Goal: Obtain resource: Download file/media

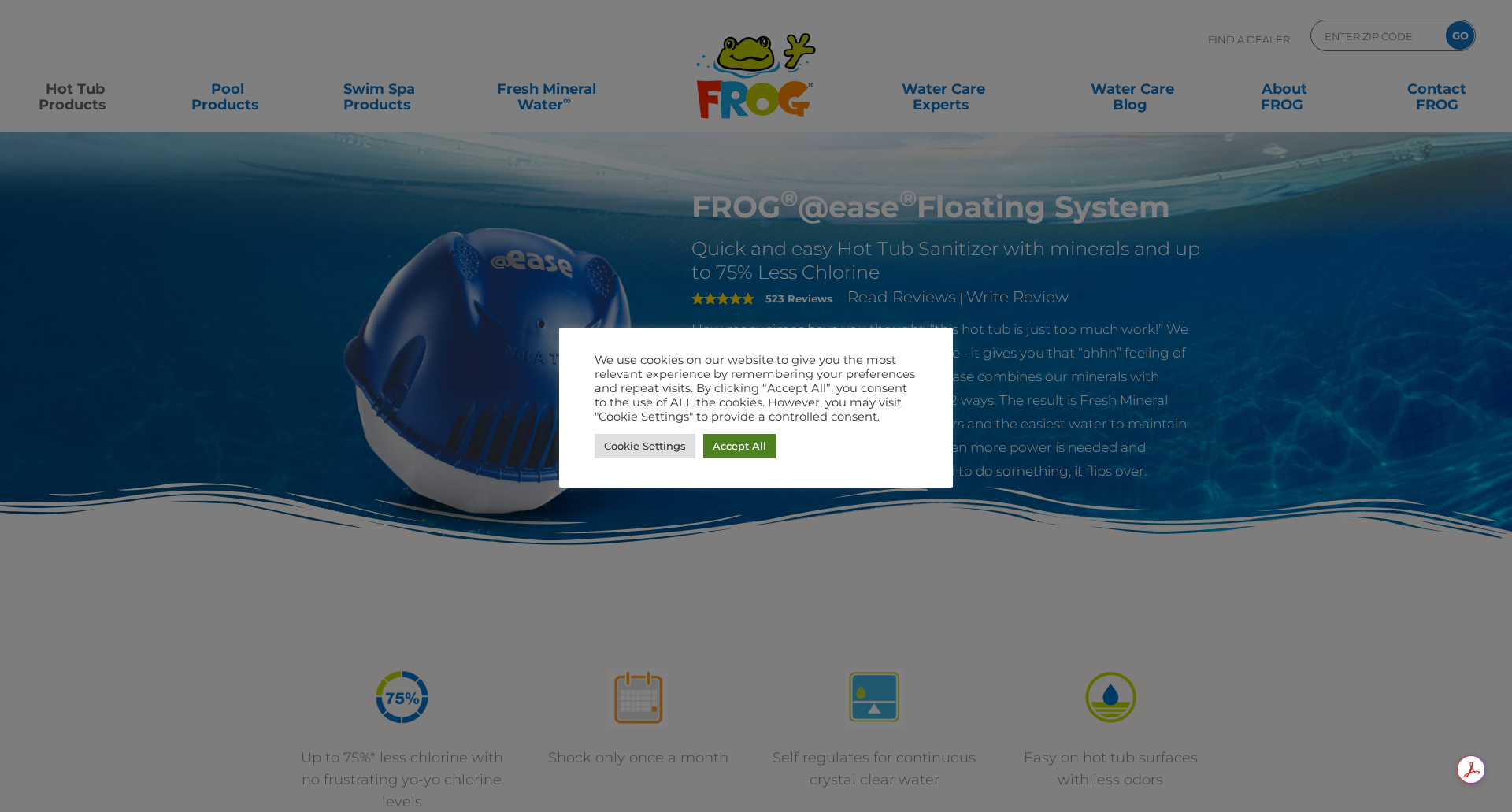
click at [742, 445] on link "Accept All" at bounding box center [740, 446] width 72 height 24
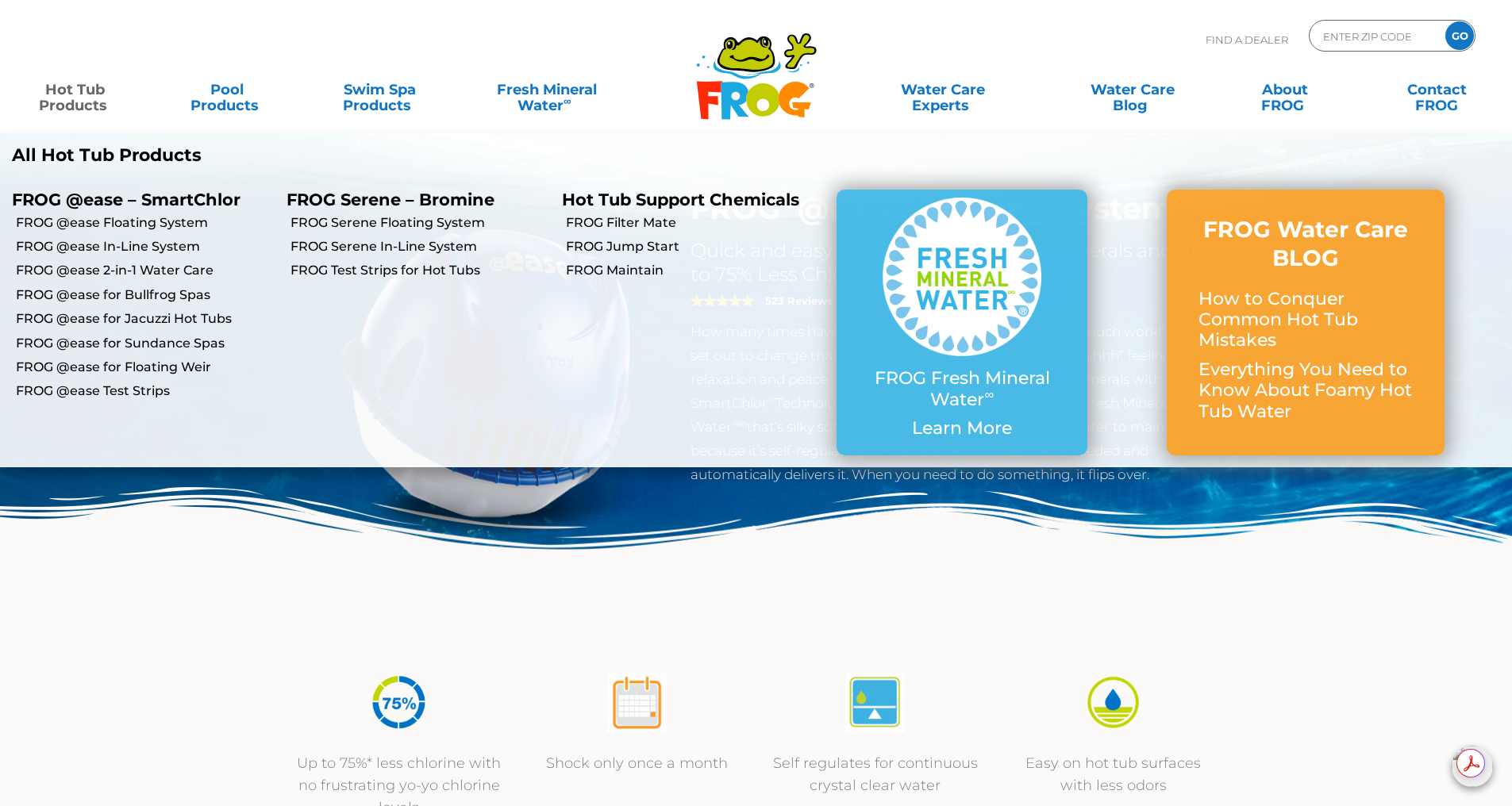
click at [63, 95] on link "Hot Tub Products" at bounding box center [75, 89] width 118 height 32
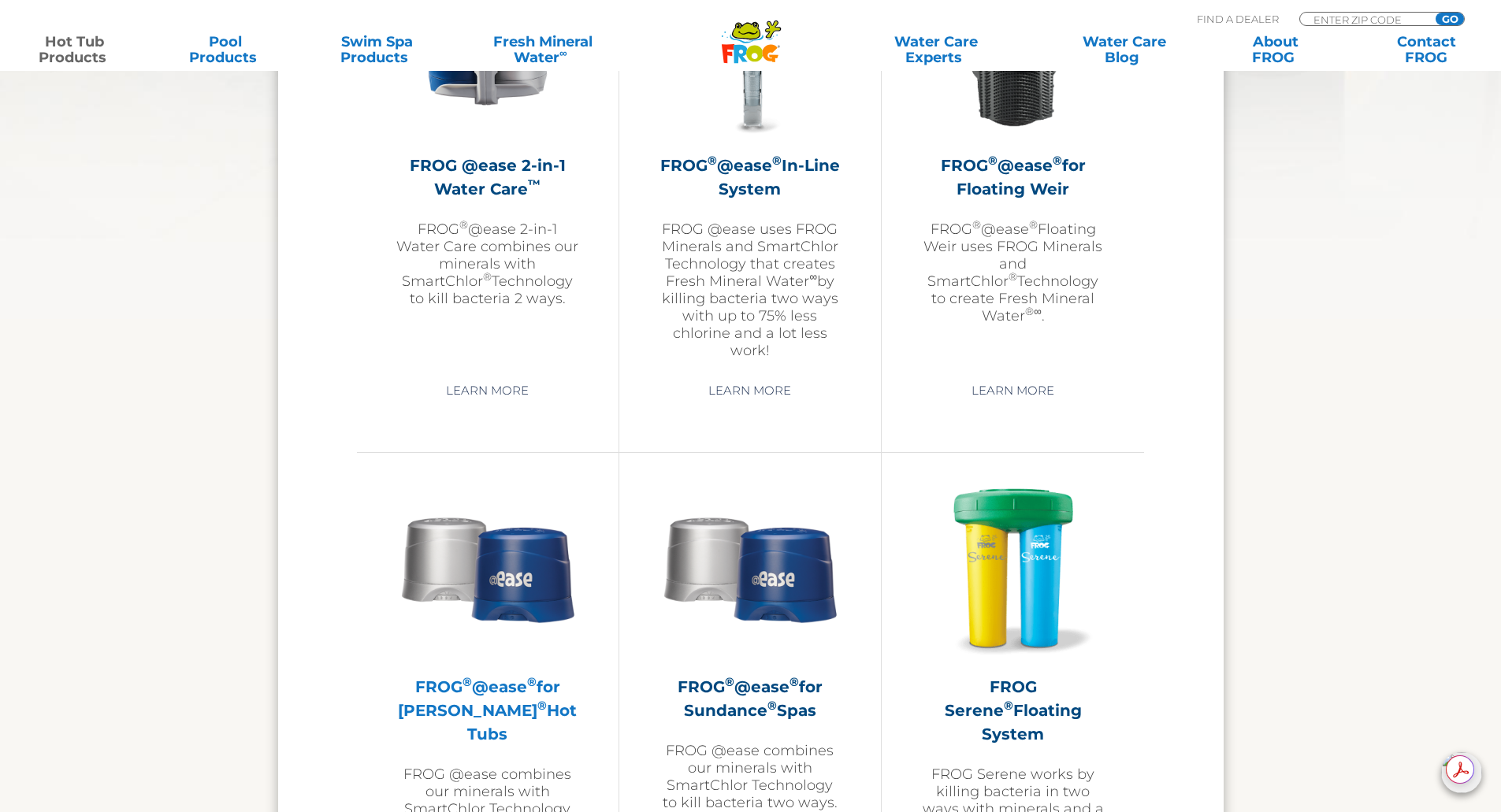
scroll to position [2441, 0]
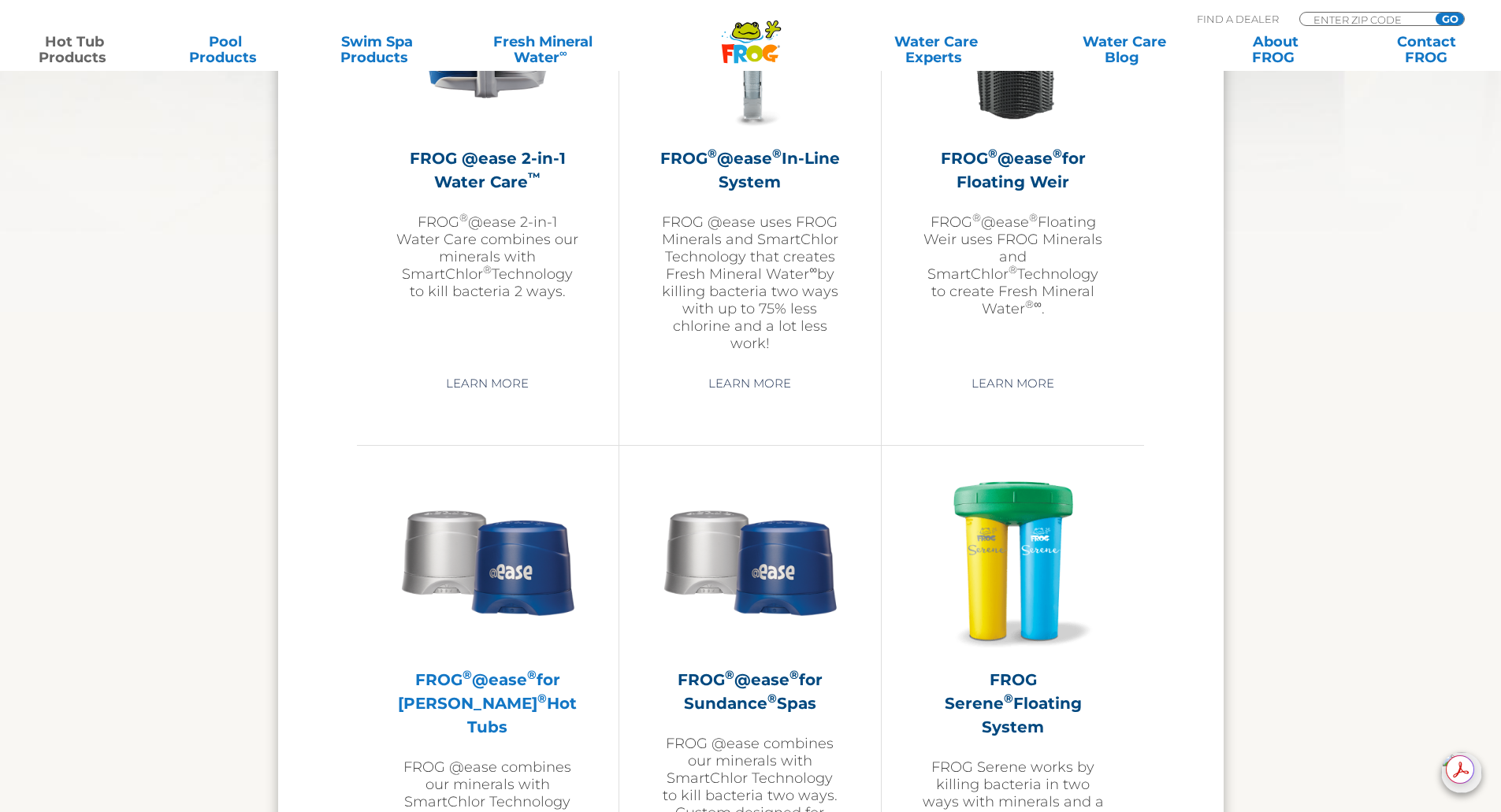
click at [497, 594] on img at bounding box center [487, 560] width 183 height 182
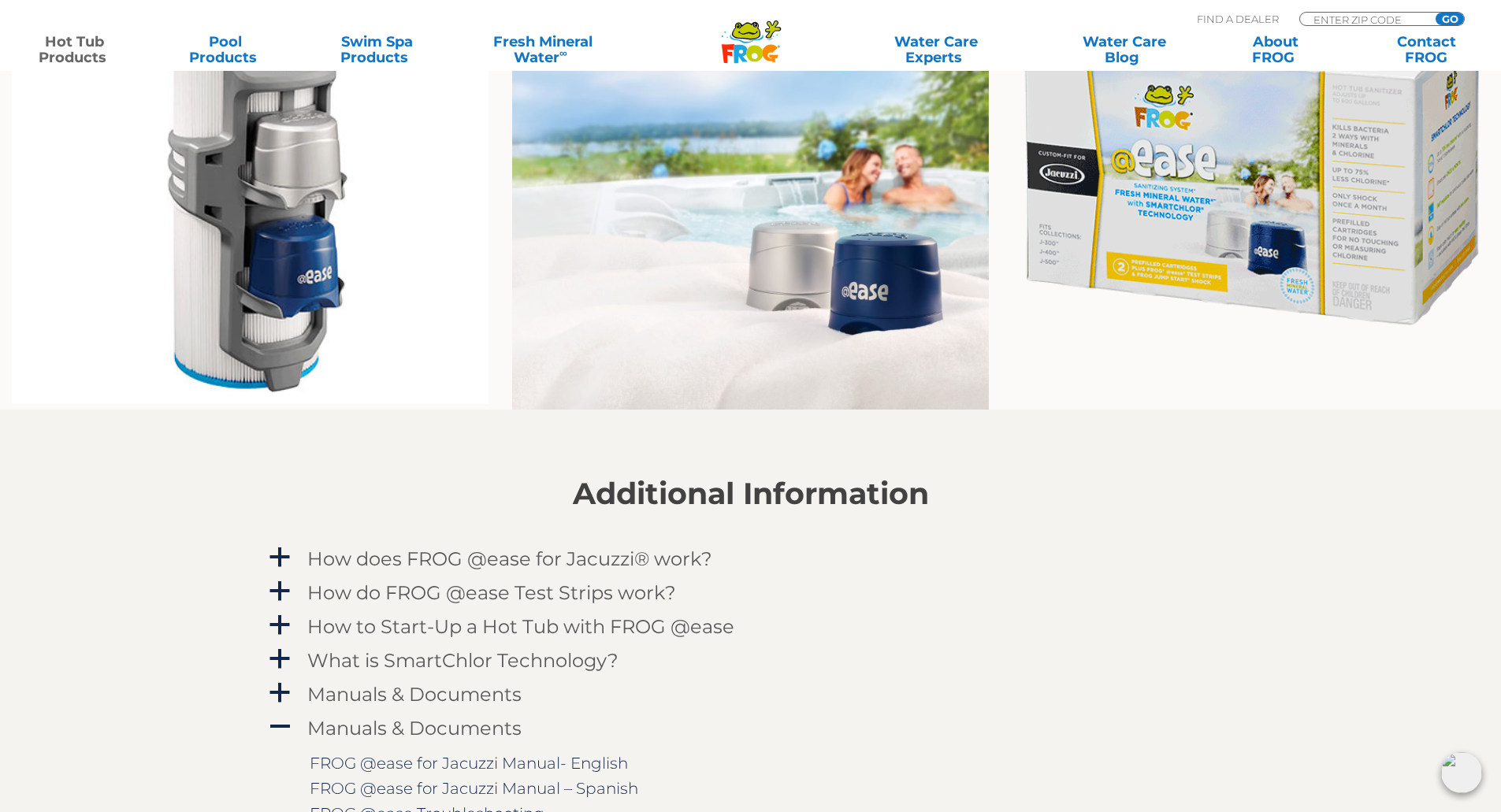
scroll to position [1417, 0]
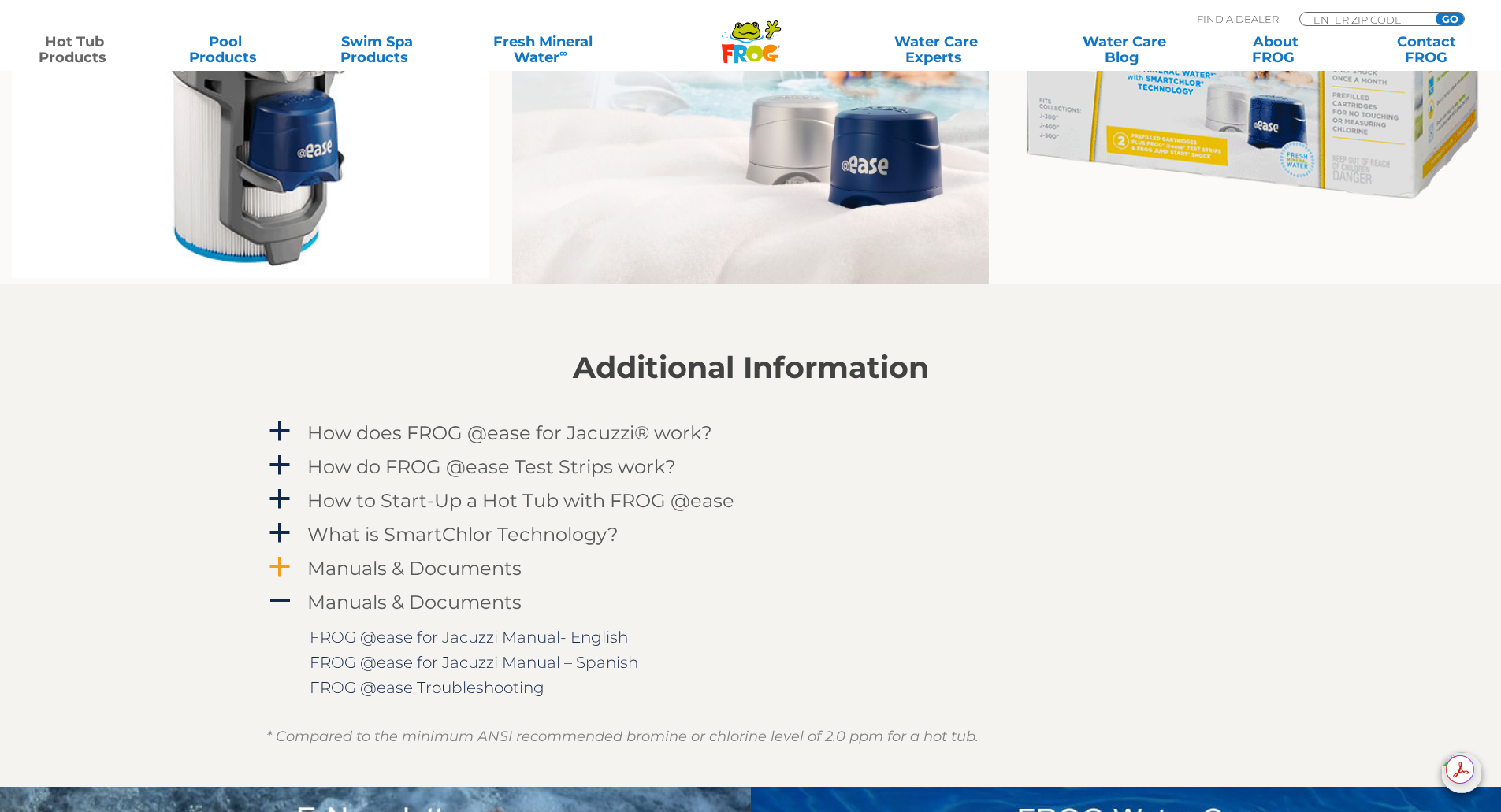
click at [440, 574] on h4 "Manuals & Documents" at bounding box center [414, 568] width 214 height 21
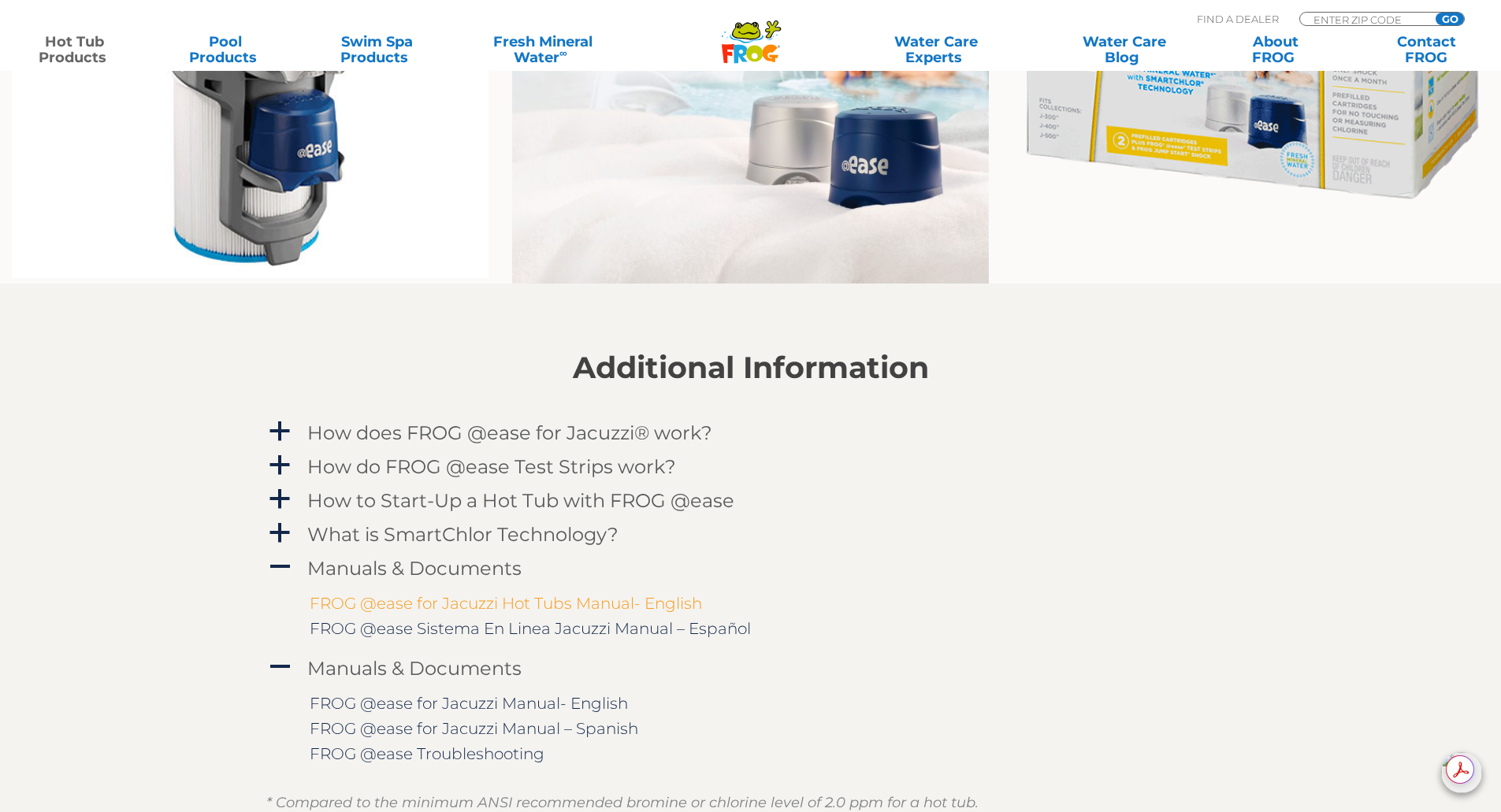
click at [558, 603] on link "FROG @ease for Jacuzzi Hot Tubs Manual- English" at bounding box center [506, 603] width 393 height 19
